Goal: Task Accomplishment & Management: Manage account settings

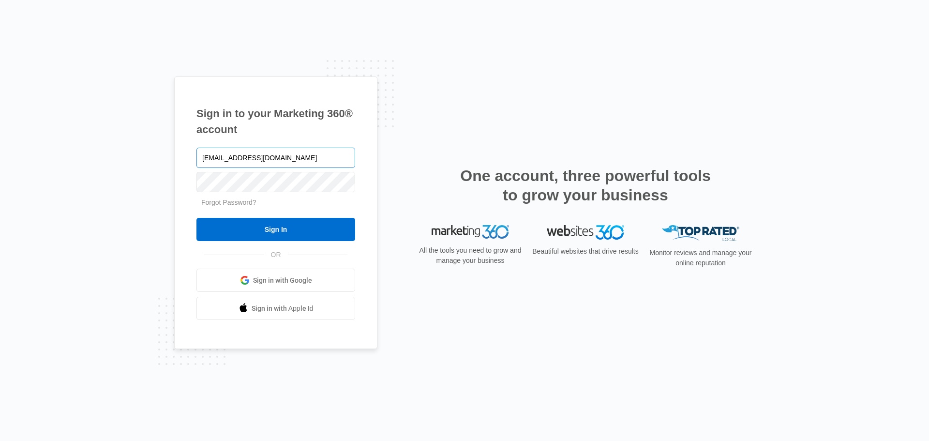
click at [240, 159] on input "[EMAIL_ADDRESS][DOMAIN_NAME]" at bounding box center [275, 158] width 159 height 20
type input "[EMAIL_ADDRESS][DOMAIN_NAME]"
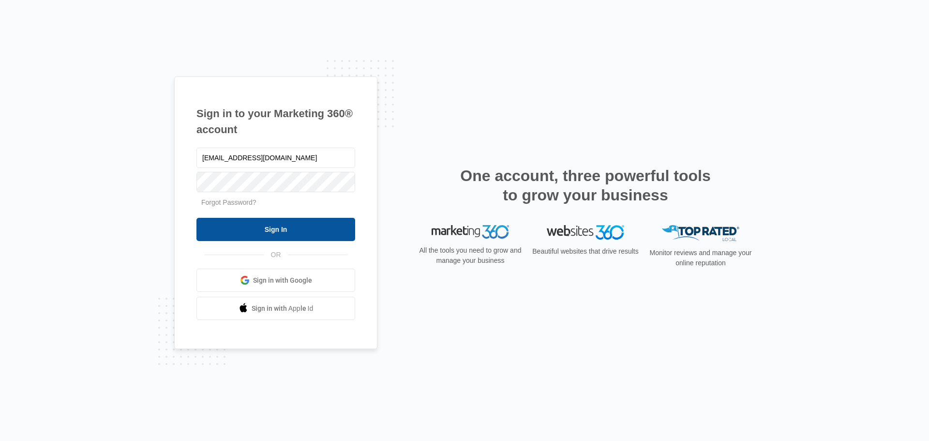
click at [273, 233] on input "Sign In" at bounding box center [275, 229] width 159 height 23
